Goal: Find specific page/section: Find specific page/section

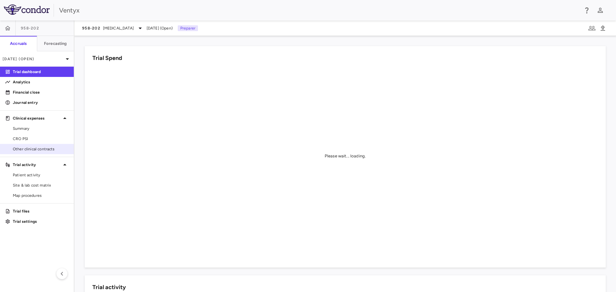
click at [31, 148] on span "Other clinical contracts" at bounding box center [41, 149] width 56 height 6
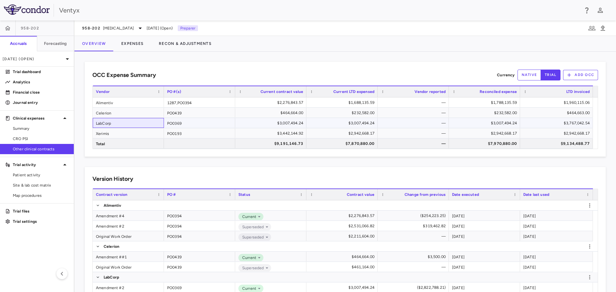
click at [111, 124] on div "LabCorp" at bounding box center [128, 123] width 71 height 10
